Goal: Navigation & Orientation: Find specific page/section

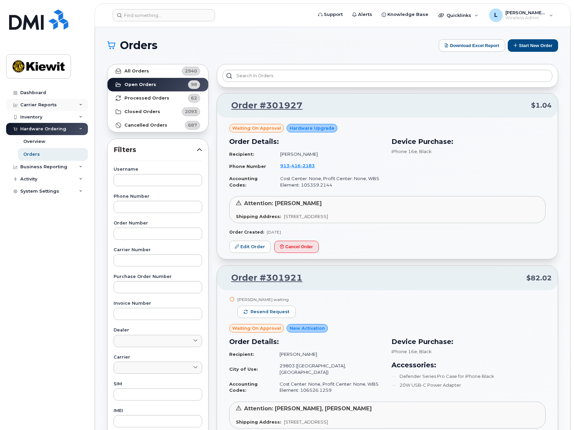
click at [76, 103] on div "Carrier Reports" at bounding box center [47, 105] width 82 height 12
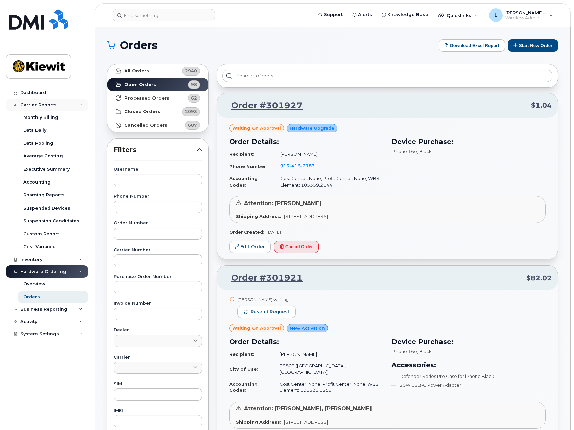
click at [78, 103] on div "Carrier Reports" at bounding box center [47, 105] width 82 height 12
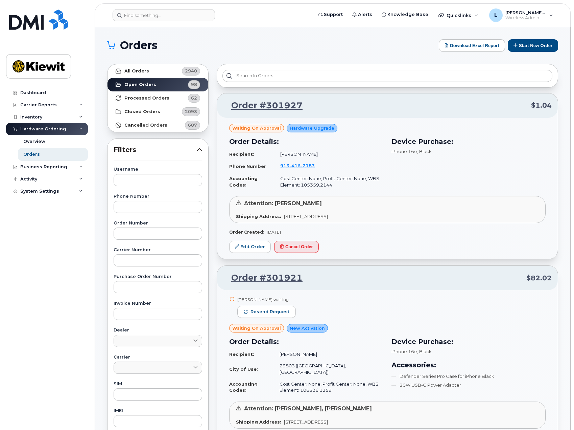
click at [82, 130] on icon at bounding box center [80, 128] width 3 height 3
click at [79, 120] on div "Inventory" at bounding box center [47, 117] width 82 height 12
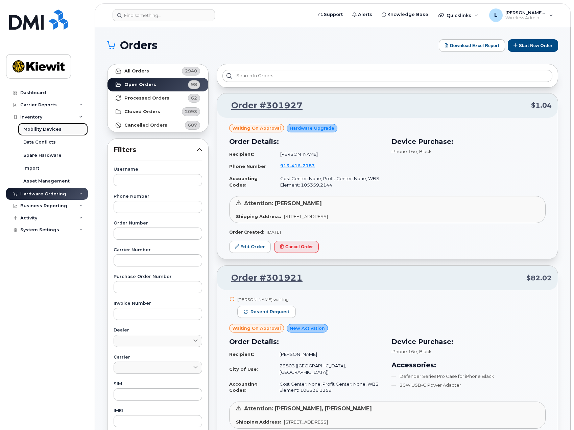
click at [60, 128] on link "Mobility Devices" at bounding box center [53, 129] width 70 height 13
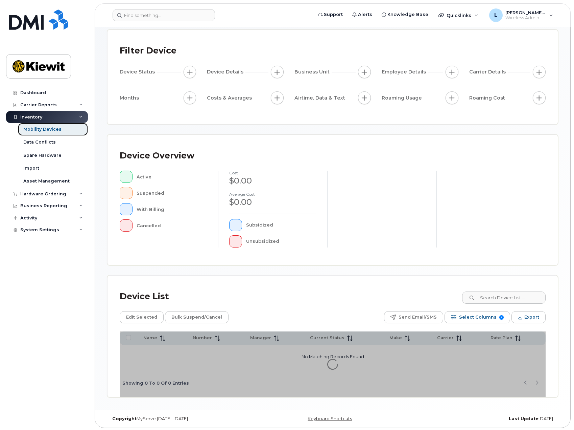
scroll to position [36, 0]
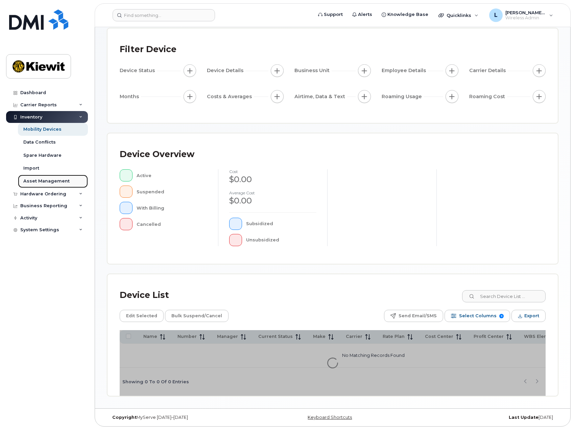
click at [51, 179] on div "Asset Management" at bounding box center [46, 181] width 46 height 6
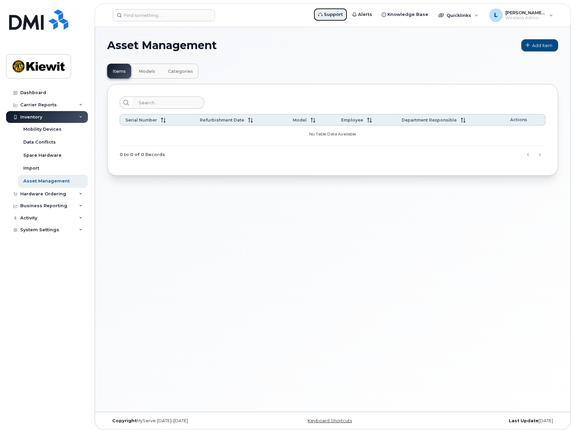
click at [338, 15] on span "Support" at bounding box center [333, 14] width 19 height 7
click at [82, 231] on icon at bounding box center [80, 229] width 3 height 3
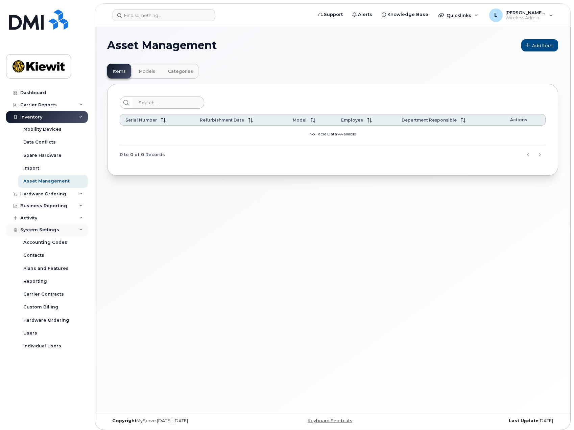
click at [82, 231] on icon at bounding box center [80, 229] width 3 height 3
click at [79, 220] on div "Activity" at bounding box center [47, 218] width 82 height 12
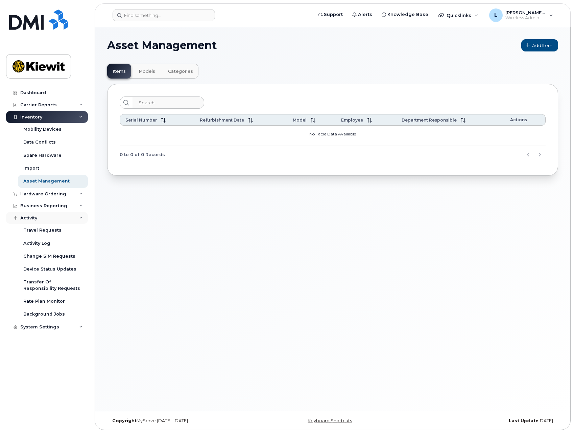
click at [80, 214] on div "Activity" at bounding box center [47, 218] width 82 height 12
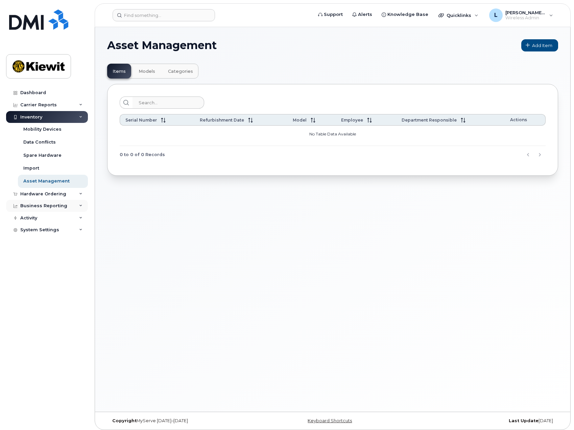
click at [78, 206] on div "Business Reporting" at bounding box center [47, 206] width 82 height 12
click at [77, 194] on div "Hardware Ordering" at bounding box center [47, 194] width 82 height 12
